Goal: Task Accomplishment & Management: Manage account settings

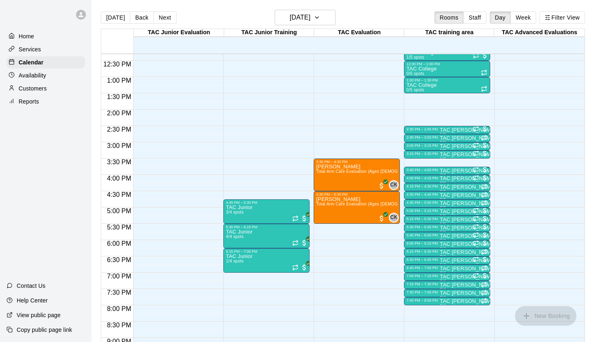
scroll to position [401, 0]
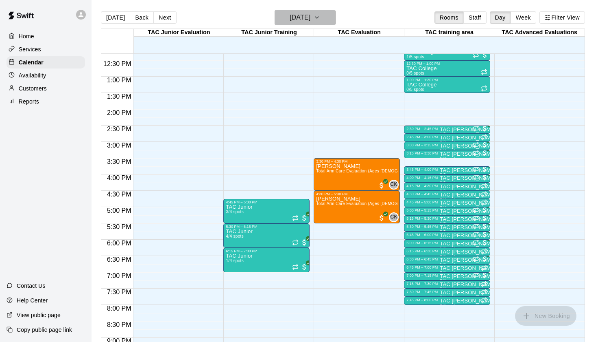
click at [311, 20] on h6 "[DATE]" at bounding box center [300, 17] width 21 height 11
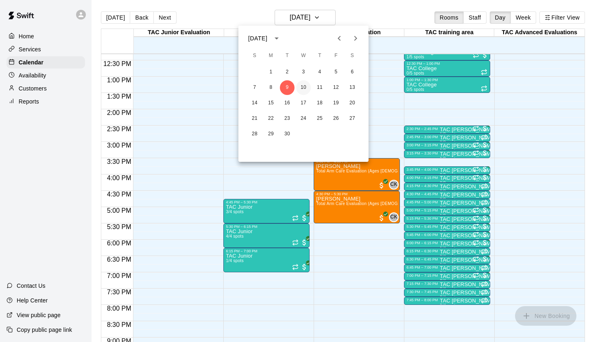
click at [302, 88] on button "10" at bounding box center [303, 87] width 15 height 15
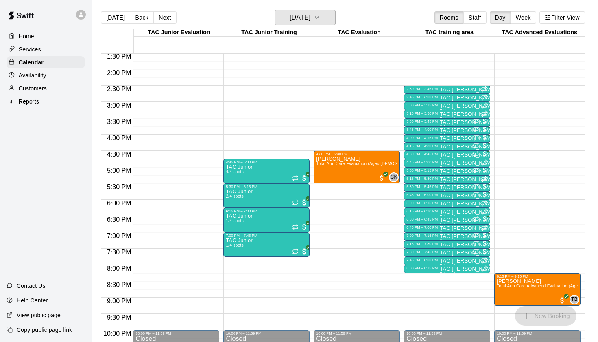
scroll to position [441, 0]
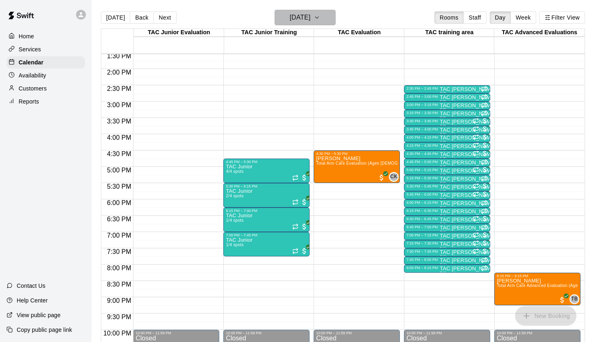
click at [311, 11] on button "[DATE]" at bounding box center [305, 17] width 61 height 15
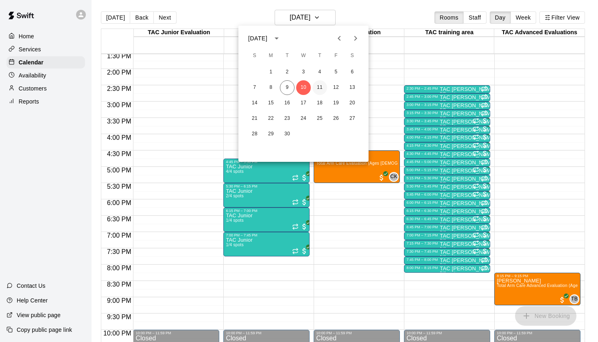
click at [319, 86] on button "11" at bounding box center [320, 87] width 15 height 15
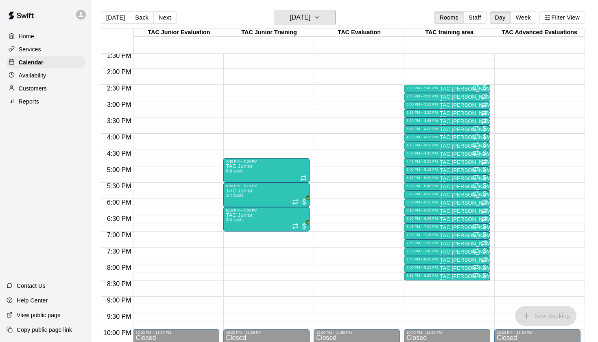
scroll to position [442, 0]
click at [311, 22] on h6 "[DATE]" at bounding box center [300, 17] width 21 height 11
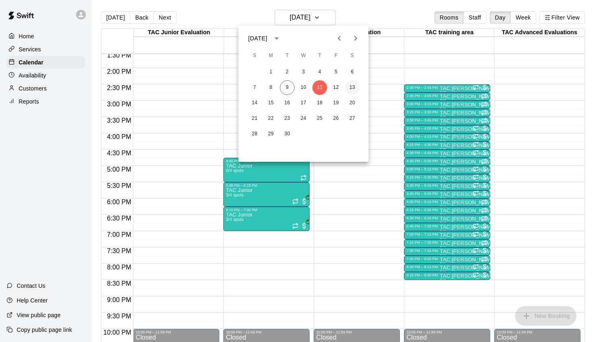
click at [350, 88] on button "13" at bounding box center [352, 87] width 15 height 15
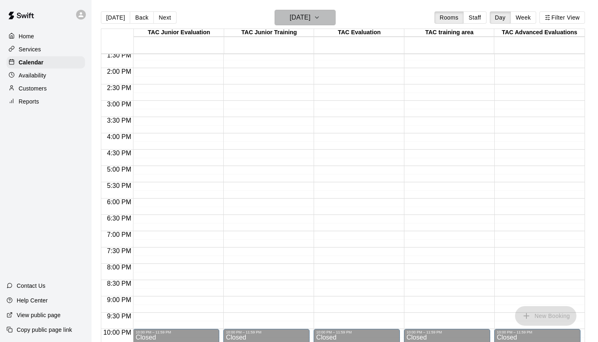
click at [313, 25] on button "[DATE]" at bounding box center [305, 17] width 61 height 15
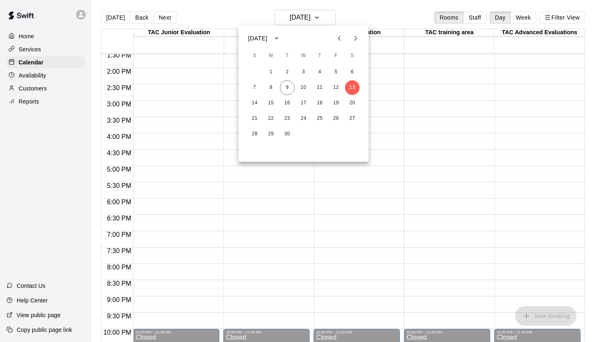
click at [324, 173] on div at bounding box center [299, 171] width 598 height 342
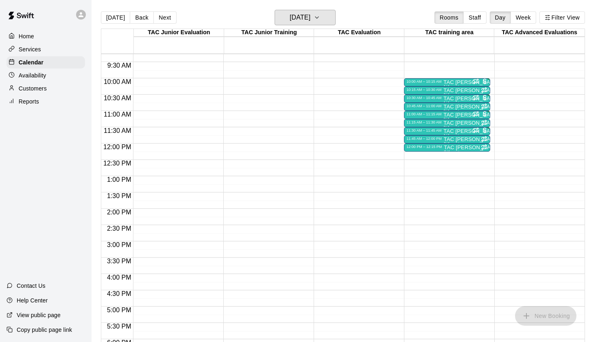
scroll to position [302, 0]
click at [296, 8] on main "[DATE] Back [DATE][DATE] Rooms Staff Day Week Filter View TAC Junior Evaluation…" at bounding box center [345, 177] width 507 height 355
click at [297, 23] on h6 "[DATE]" at bounding box center [300, 17] width 21 height 11
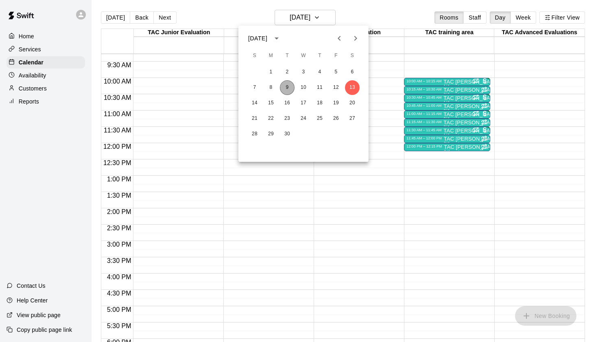
click at [290, 88] on button "9" at bounding box center [287, 87] width 15 height 15
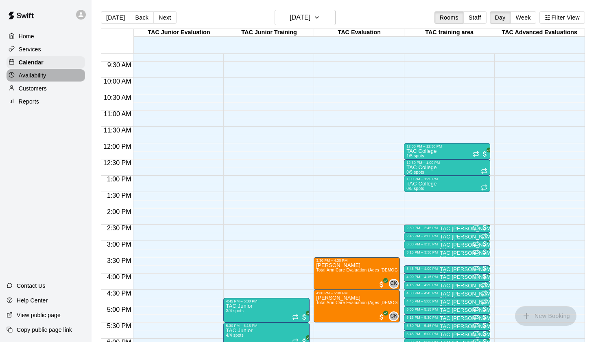
click at [43, 80] on div "Availability" at bounding box center [46, 75] width 79 height 12
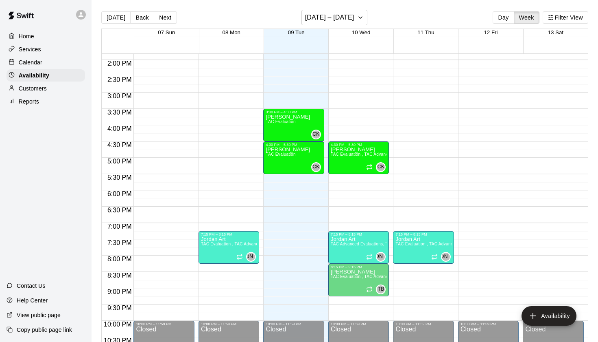
scroll to position [453, 0]
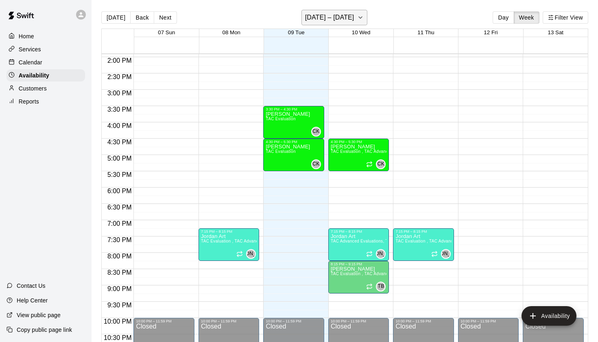
click at [356, 25] on button "[DATE] – [DATE]" at bounding box center [335, 17] width 66 height 15
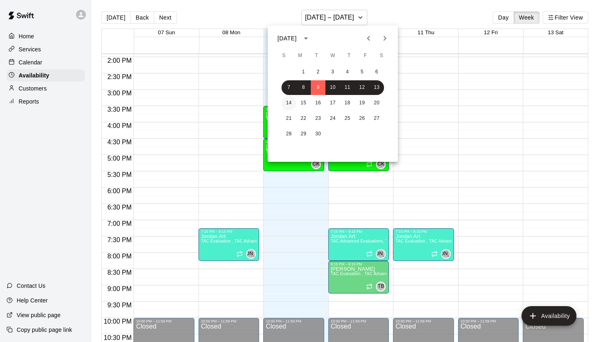
click at [291, 106] on button "14" at bounding box center [289, 103] width 15 height 15
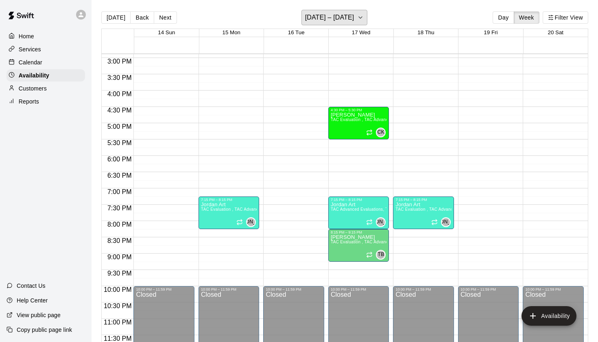
scroll to position [485, 0]
click at [311, 18] on h6 "[DATE] – [DATE]" at bounding box center [329, 17] width 49 height 11
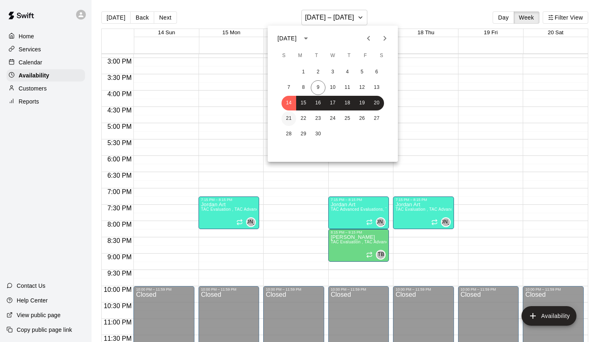
click at [293, 121] on button "21" at bounding box center [289, 118] width 15 height 15
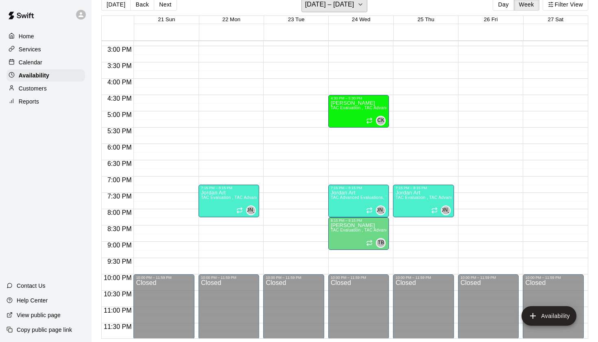
scroll to position [13, 0]
